Goal: Task Accomplishment & Management: Use online tool/utility

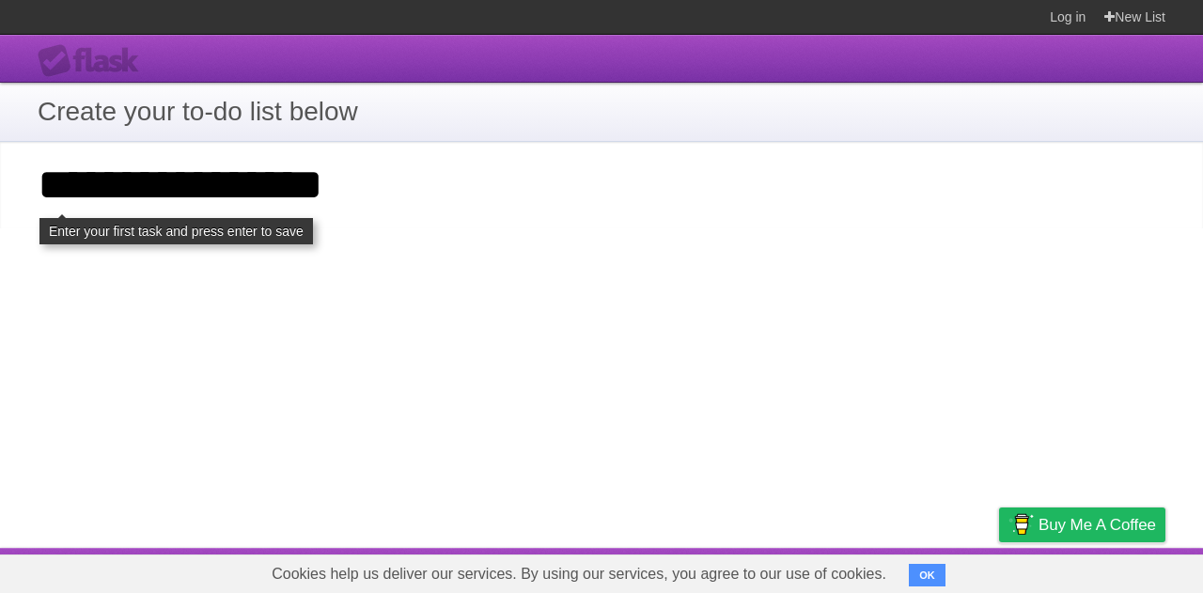
type input "**********"
click input "**********" at bounding box center [0, 0] width 0 height 0
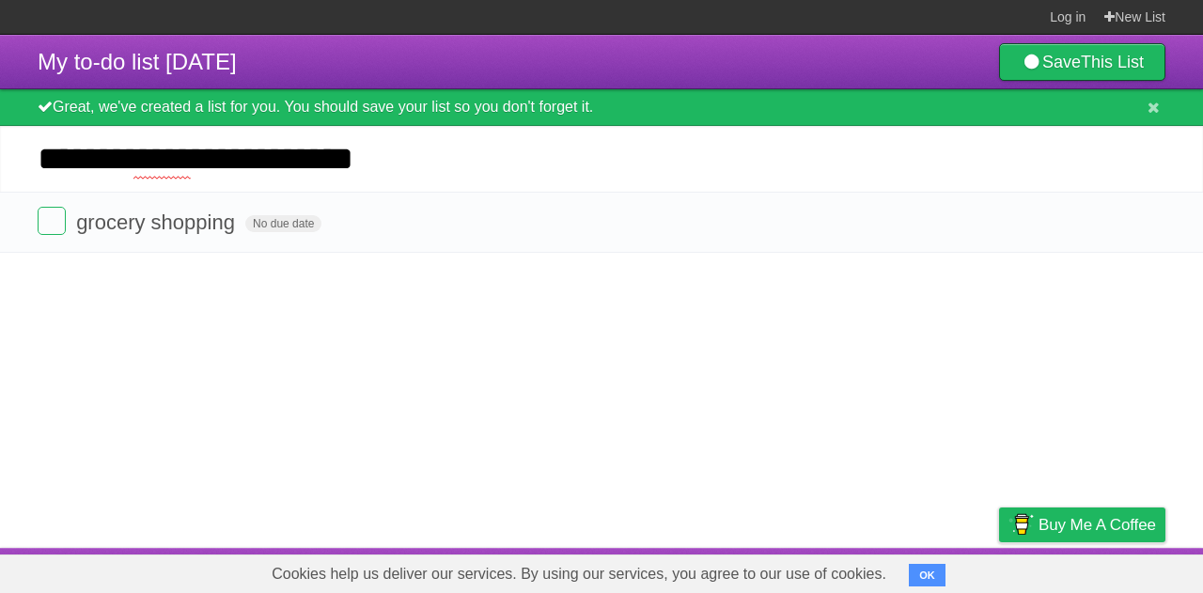
type input "**********"
